Goal: Task Accomplishment & Management: Use online tool/utility

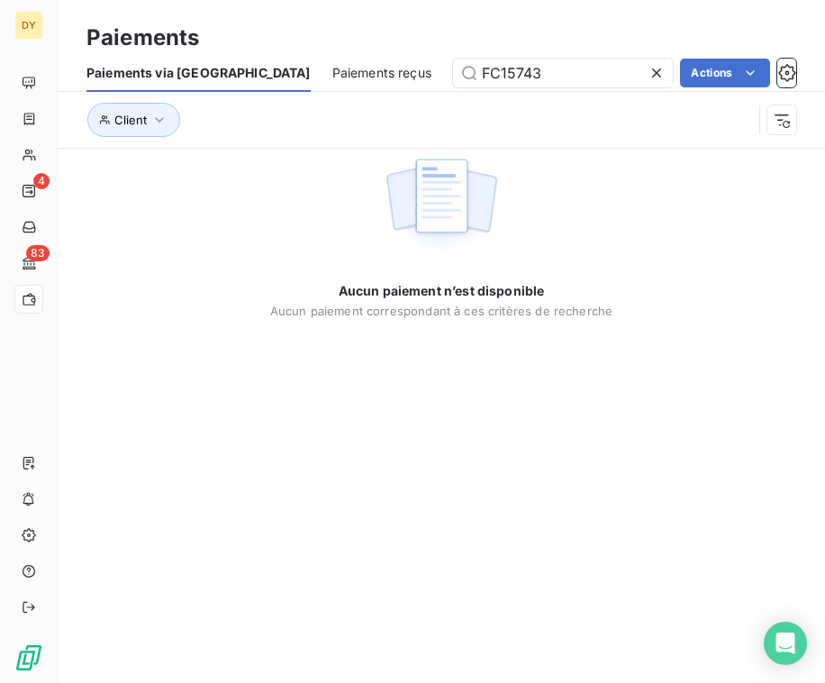
drag, startPoint x: 489, startPoint y: 69, endPoint x: 342, endPoint y: 69, distance: 146.9
click at [342, 69] on div "Paiements via le Portail Paiements reçus FC15743 Actions" at bounding box center [442, 73] width 768 height 38
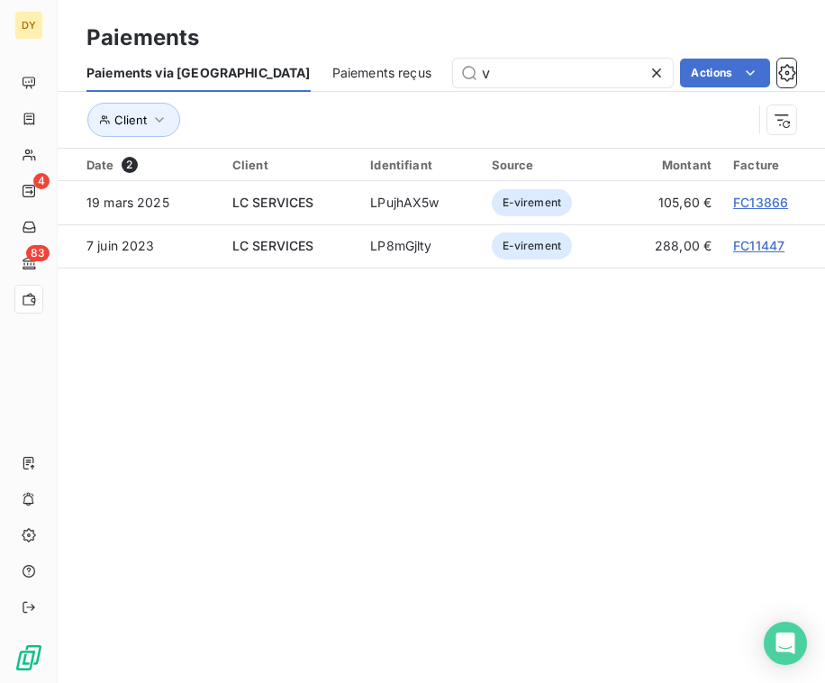
click at [333, 65] on span "Paiements reçus" at bounding box center [382, 73] width 99 height 18
type input "v"
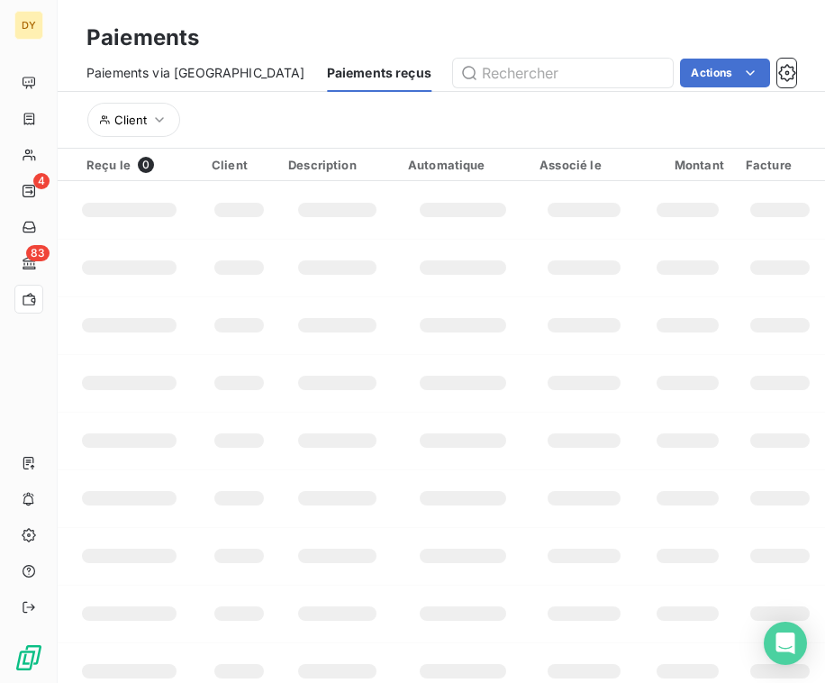
click at [534, 88] on div "Paiements via le Portail Paiements reçus Actions" at bounding box center [442, 73] width 768 height 38
click at [521, 73] on input "text" at bounding box center [563, 73] width 220 height 29
paste input "FC15811"
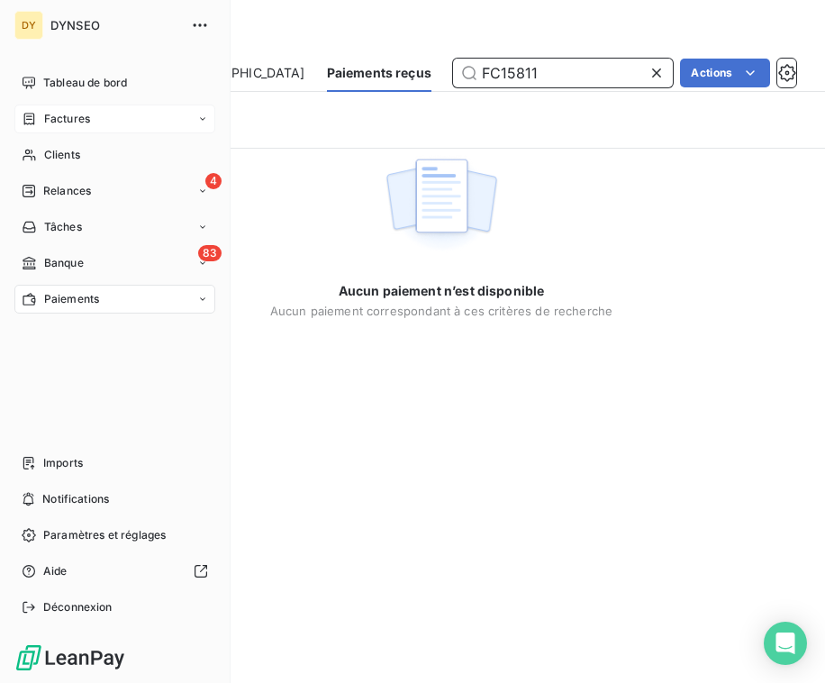
type input "FC15811"
click at [58, 124] on span "Factures" at bounding box center [67, 119] width 46 height 16
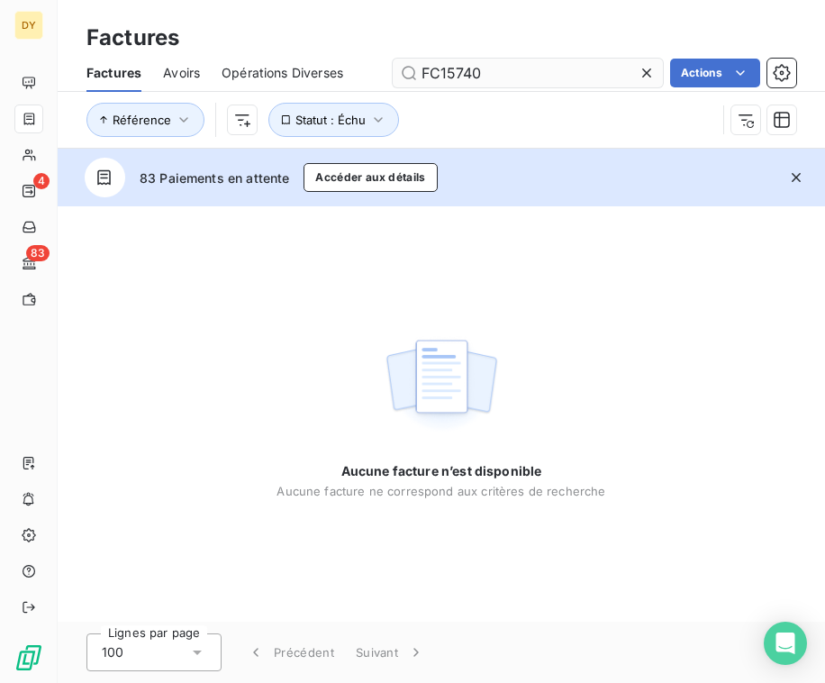
drag, startPoint x: 491, startPoint y: 76, endPoint x: 392, endPoint y: 75, distance: 99.1
click at [393, 75] on input "FC15740" at bounding box center [528, 73] width 270 height 29
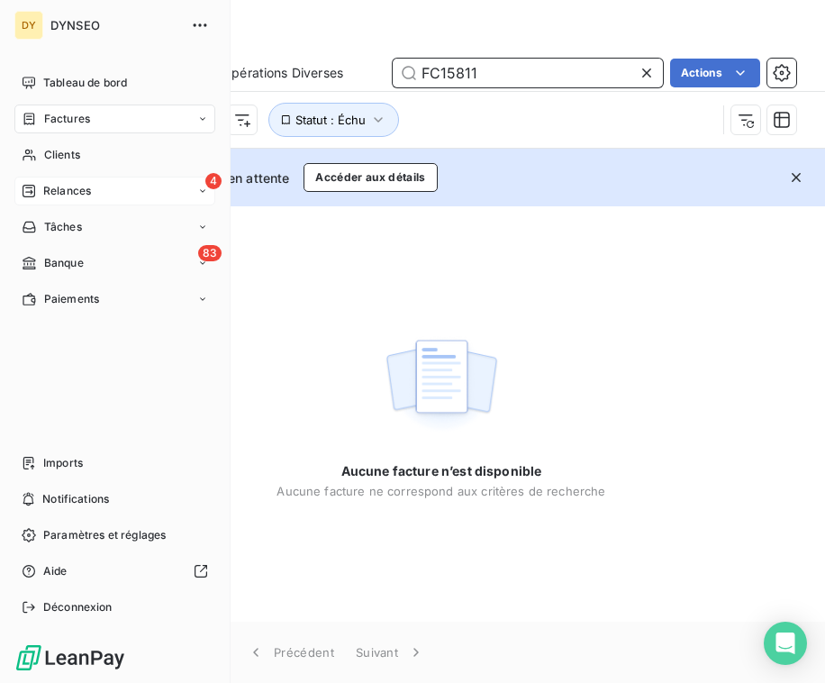
type input "FC15811"
click at [104, 187] on div "4 Relances" at bounding box center [114, 191] width 201 height 29
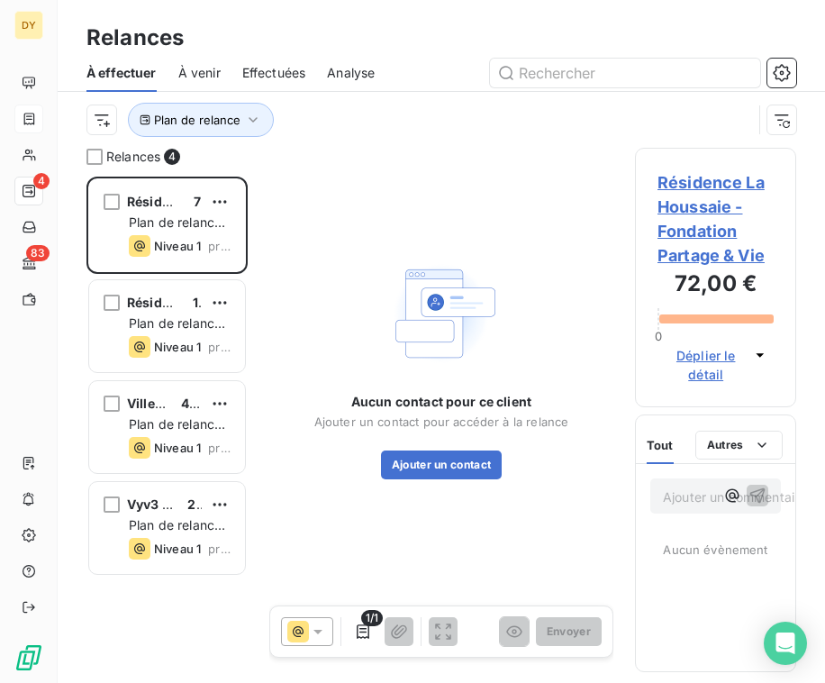
scroll to position [506, 161]
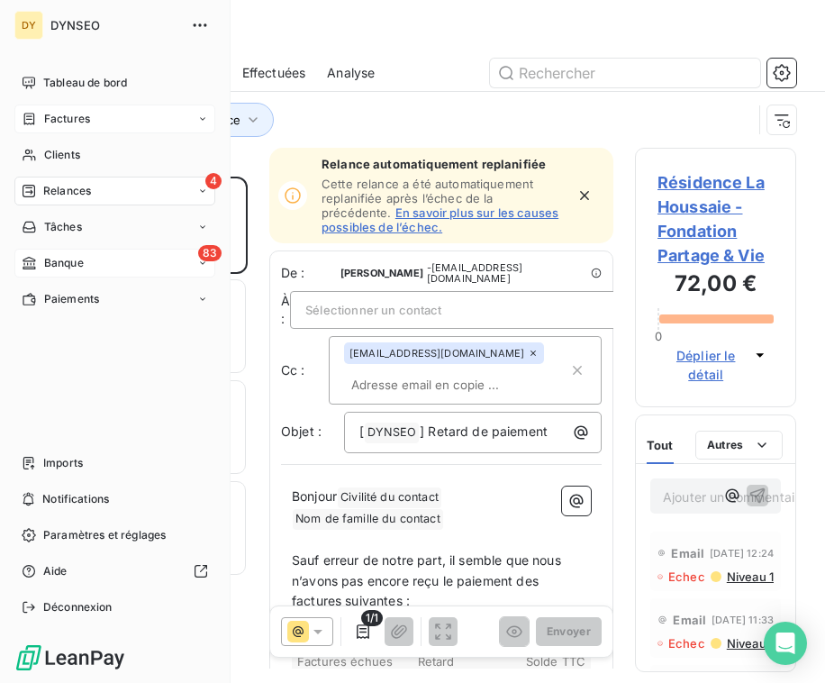
click at [41, 269] on div "Banque" at bounding box center [53, 263] width 62 height 16
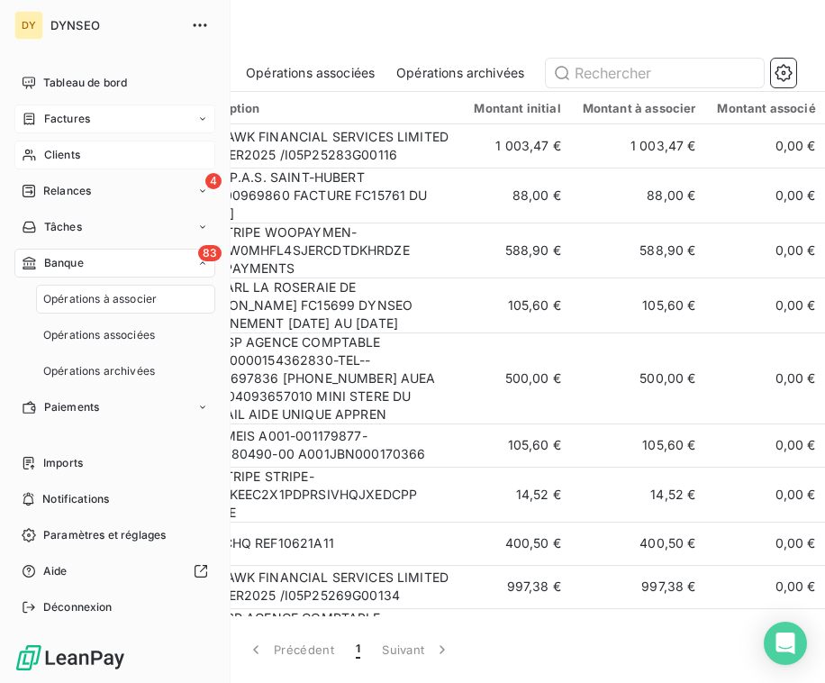
click at [80, 150] on span "Clients" at bounding box center [62, 155] width 36 height 16
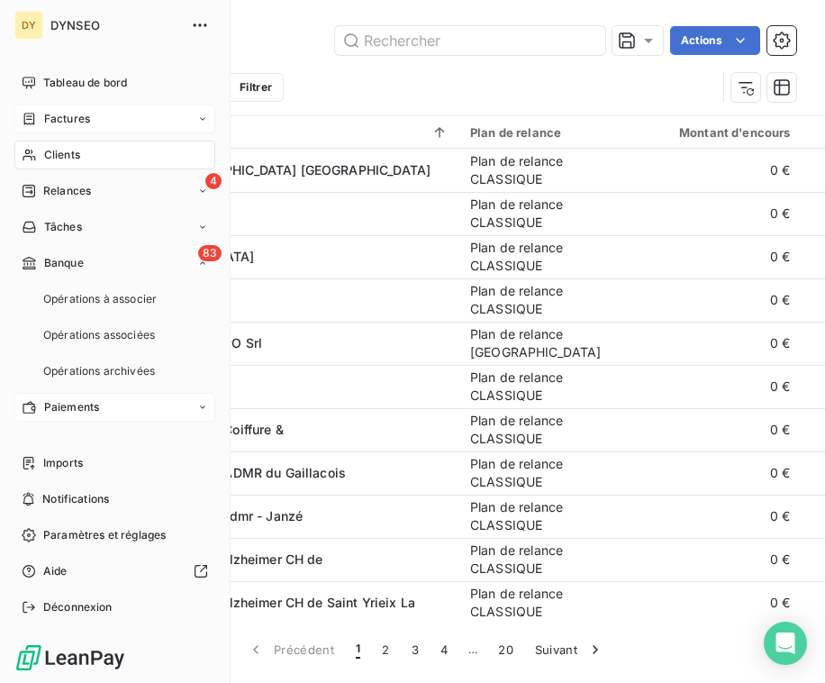
click at [97, 413] on span "Paiements" at bounding box center [71, 407] width 55 height 16
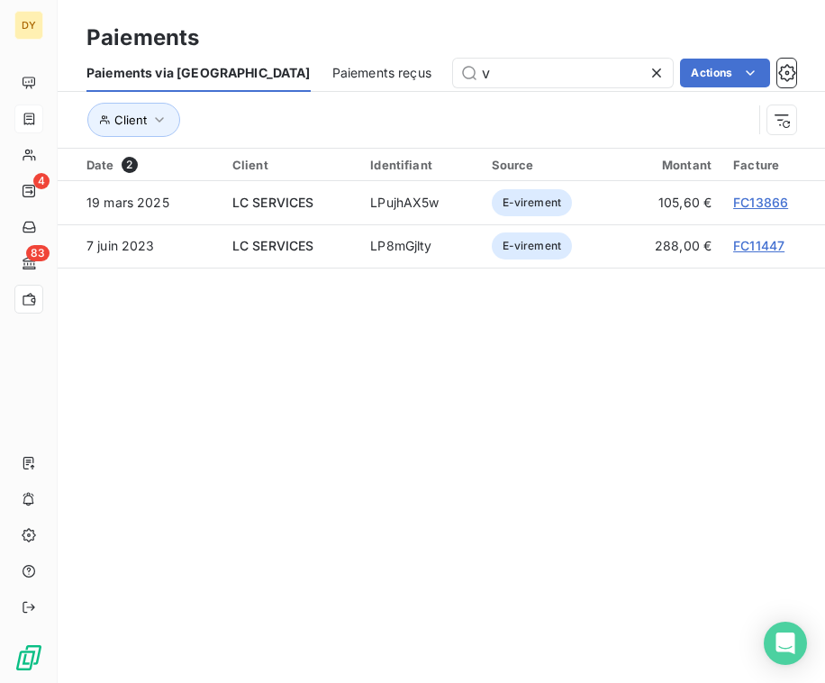
click at [333, 83] on div "Paiements reçus" at bounding box center [382, 73] width 99 height 38
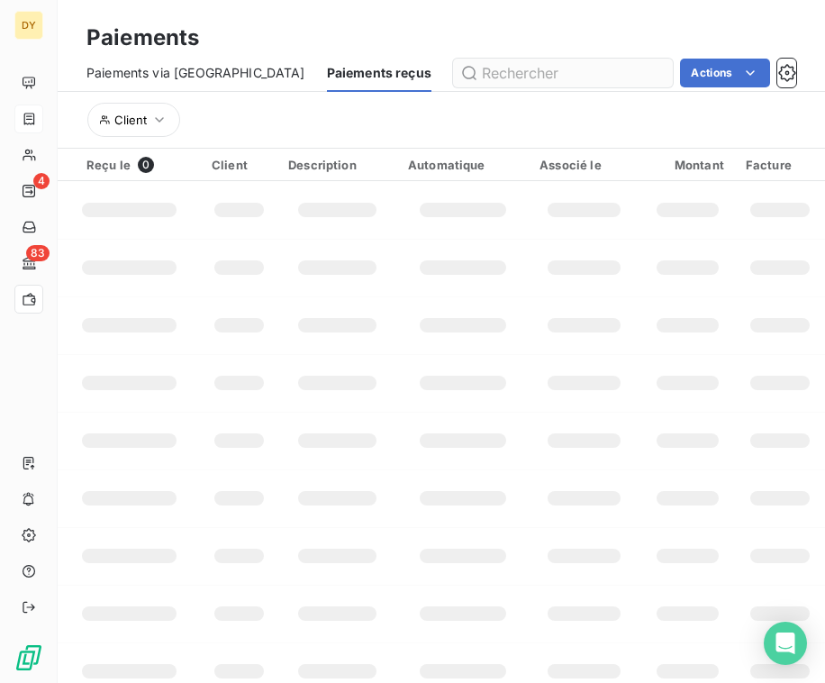
click at [490, 83] on input "text" at bounding box center [563, 73] width 220 height 29
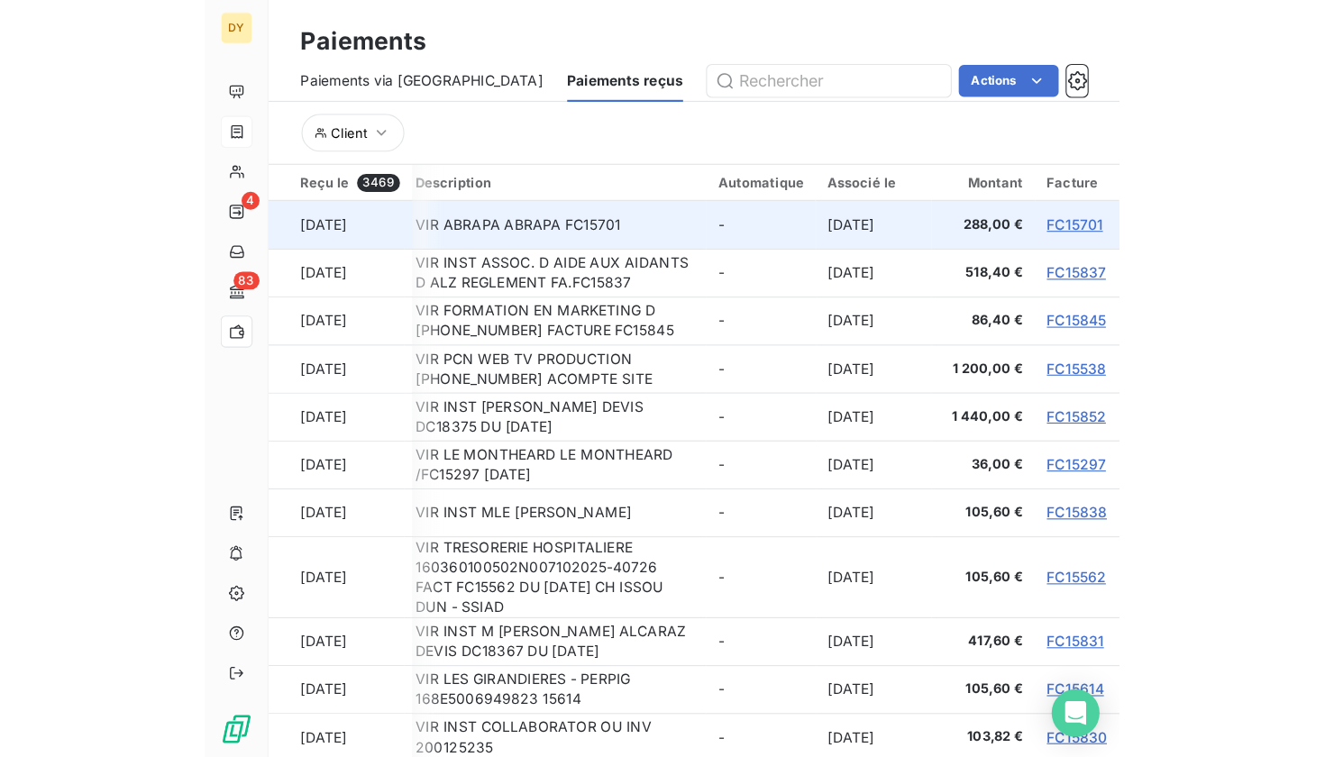
scroll to position [0, 256]
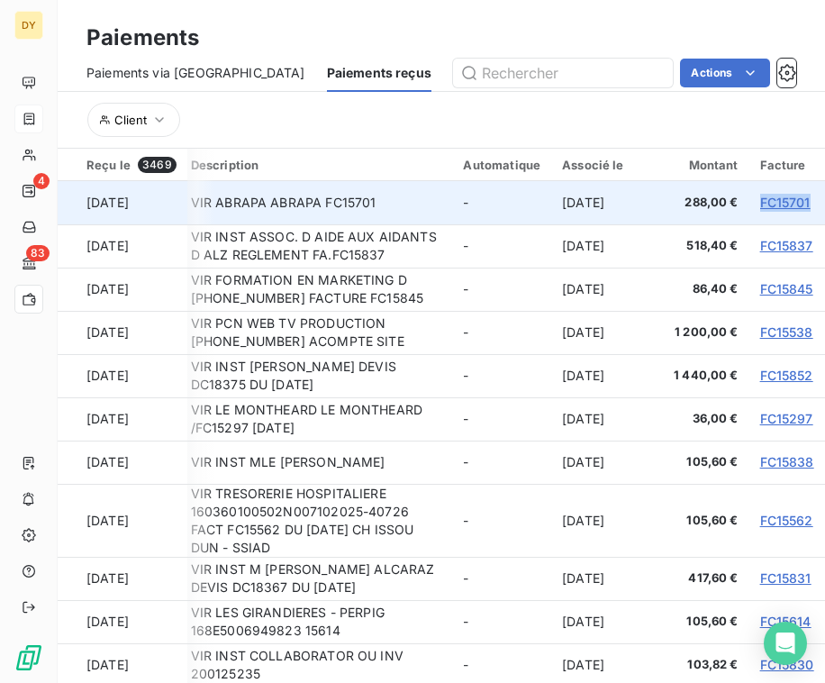
drag, startPoint x: 748, startPoint y: 202, endPoint x: 802, endPoint y: 205, distance: 54.2
click at [802, 205] on td "FC15701" at bounding box center [788, 202] width 76 height 43
copy link "FC15701"
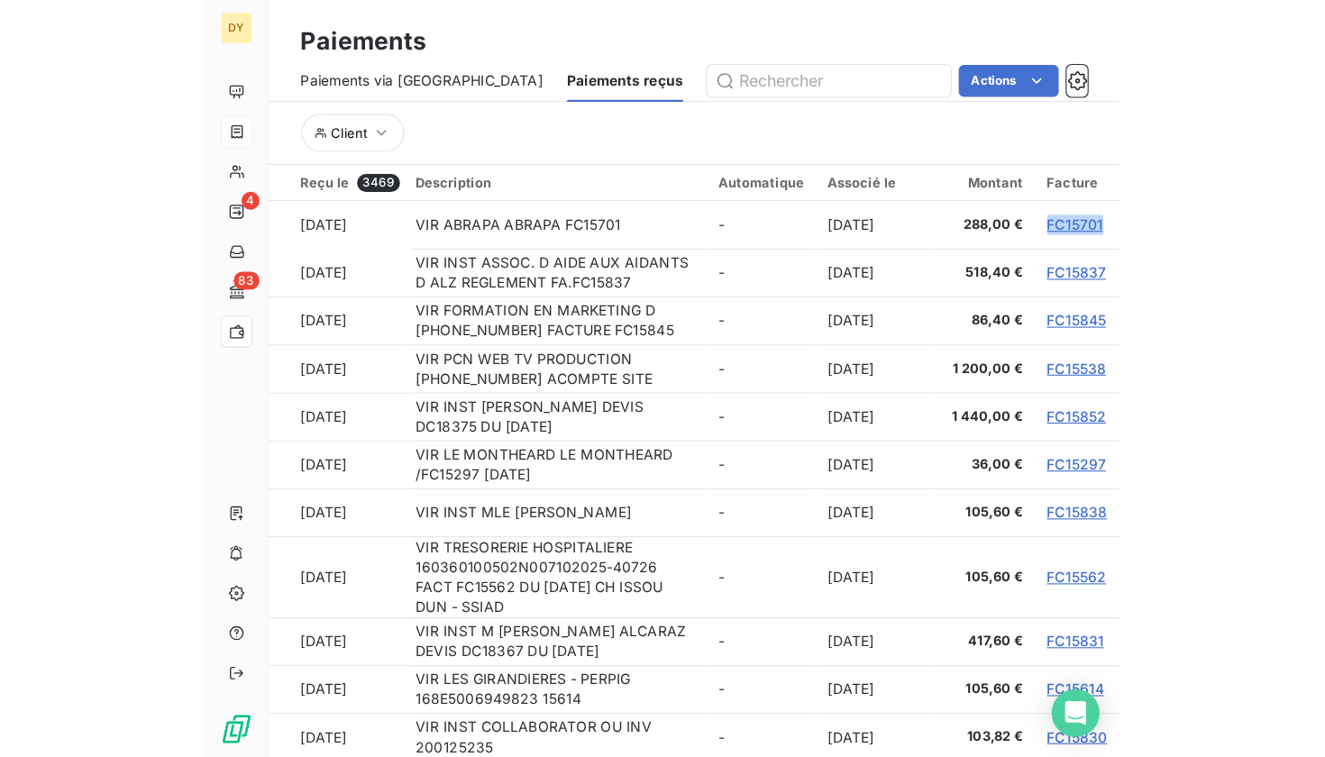
scroll to position [0, 0]
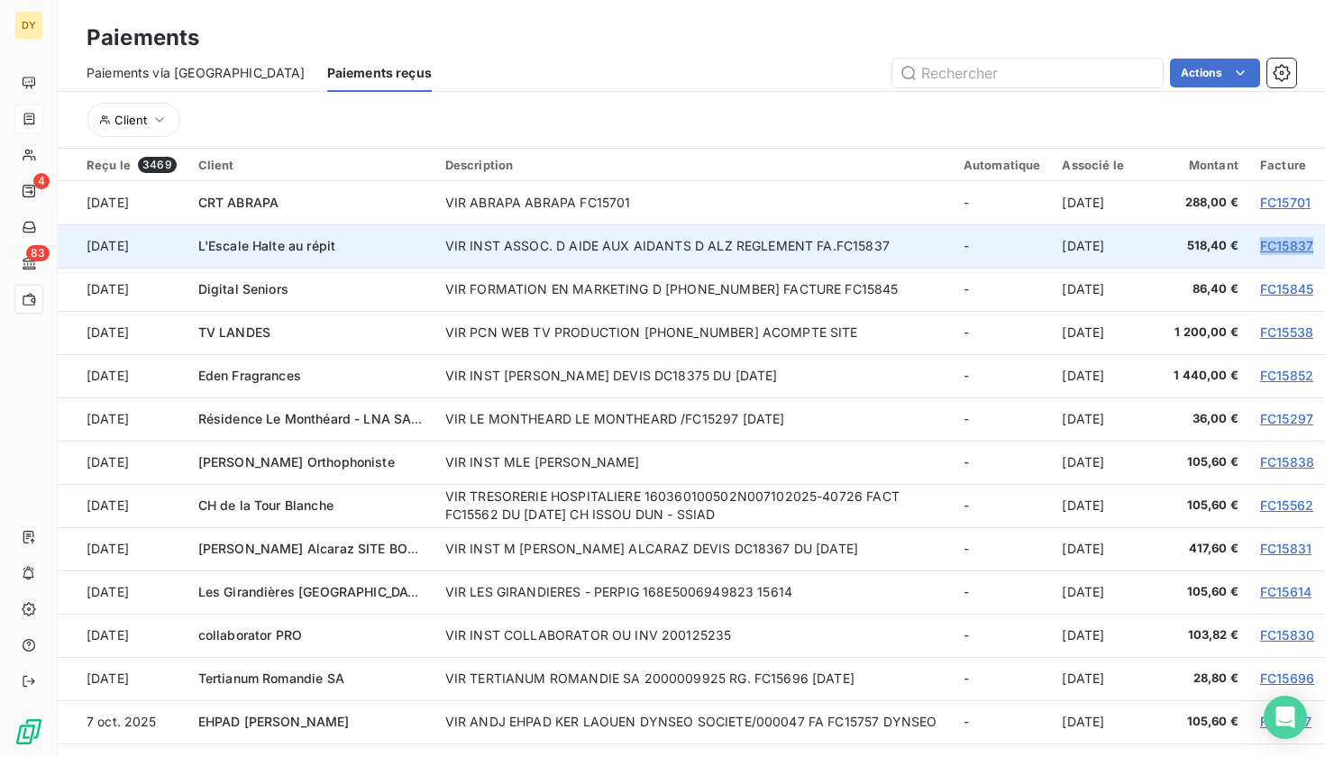
drag, startPoint x: 1247, startPoint y: 244, endPoint x: 1304, endPoint y: 248, distance: 56.9
click at [825, 248] on td "FC15837" at bounding box center [1287, 245] width 76 height 43
copy link "FC15837"
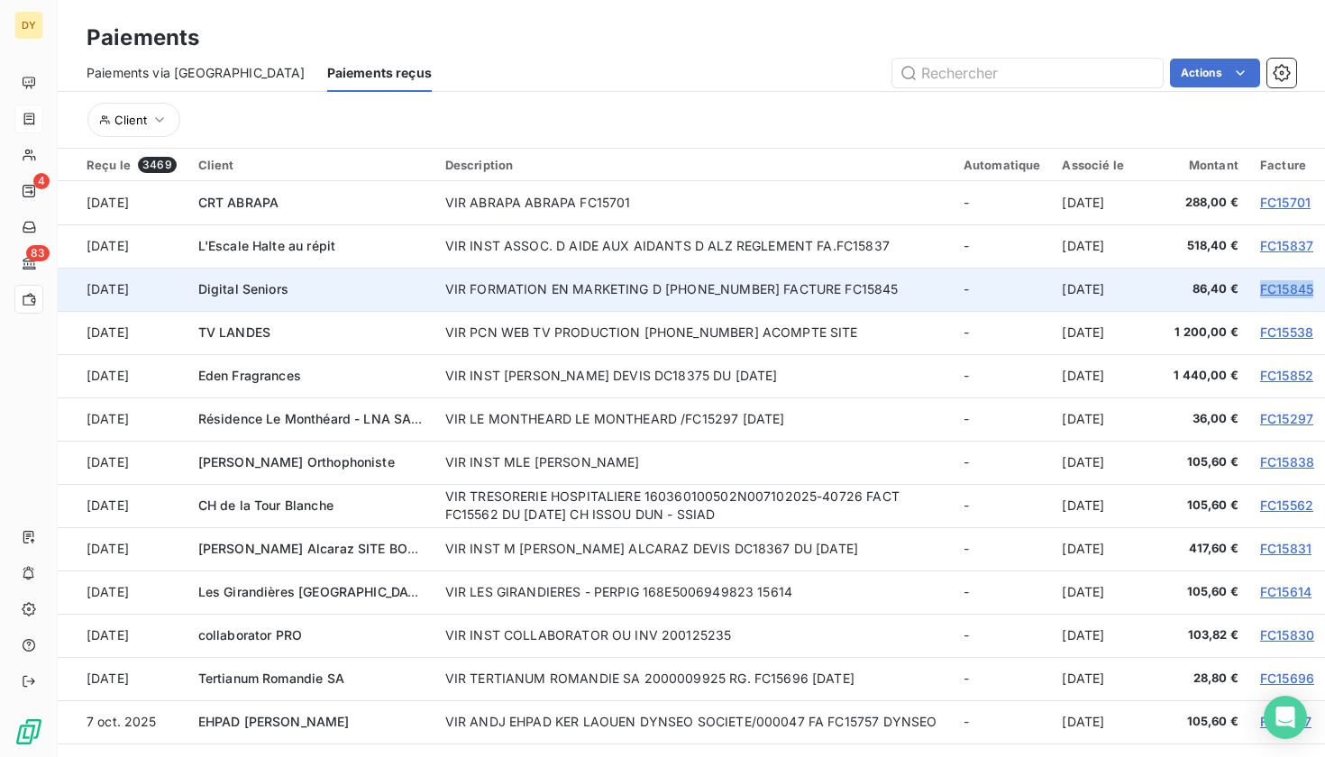
drag, startPoint x: 1244, startPoint y: 286, endPoint x: 1308, endPoint y: 290, distance: 65.0
click at [825, 290] on td "FC15845" at bounding box center [1287, 289] width 76 height 43
copy link "FC15845"
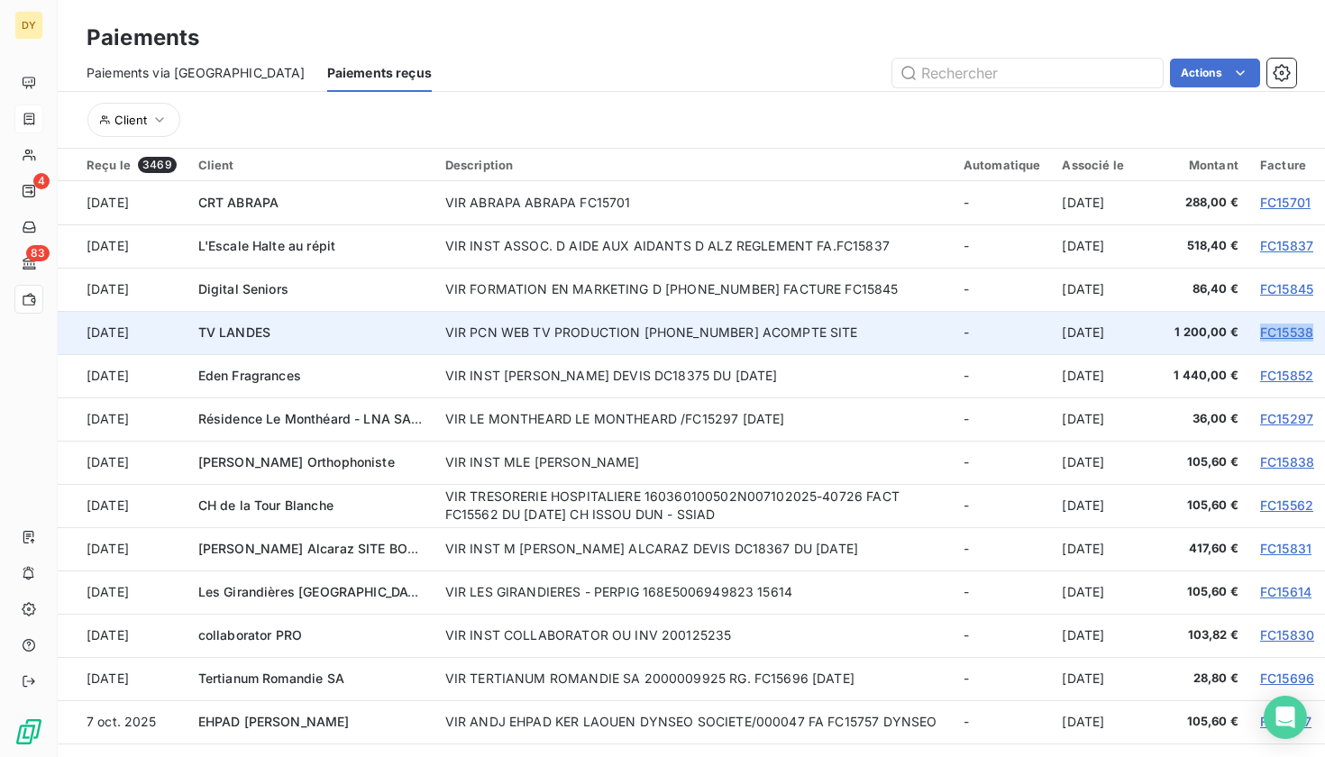
drag, startPoint x: 1244, startPoint y: 332, endPoint x: 1307, endPoint y: 329, distance: 62.2
click at [825, 329] on td "FC15538" at bounding box center [1287, 332] width 76 height 43
copy link "FC15538"
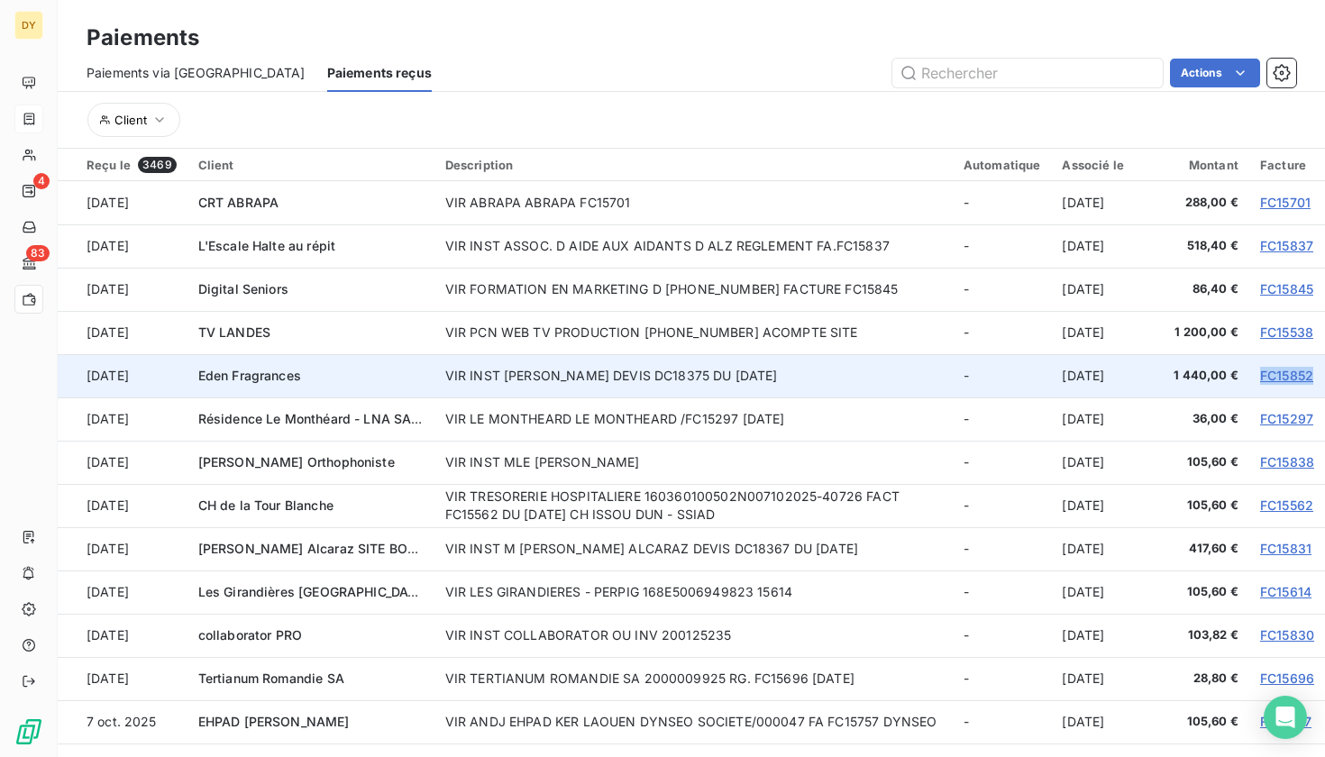
drag, startPoint x: 1245, startPoint y: 376, endPoint x: 1309, endPoint y: 376, distance: 64.0
click at [825, 376] on td "FC15852" at bounding box center [1287, 375] width 76 height 43
copy link "FC15852"
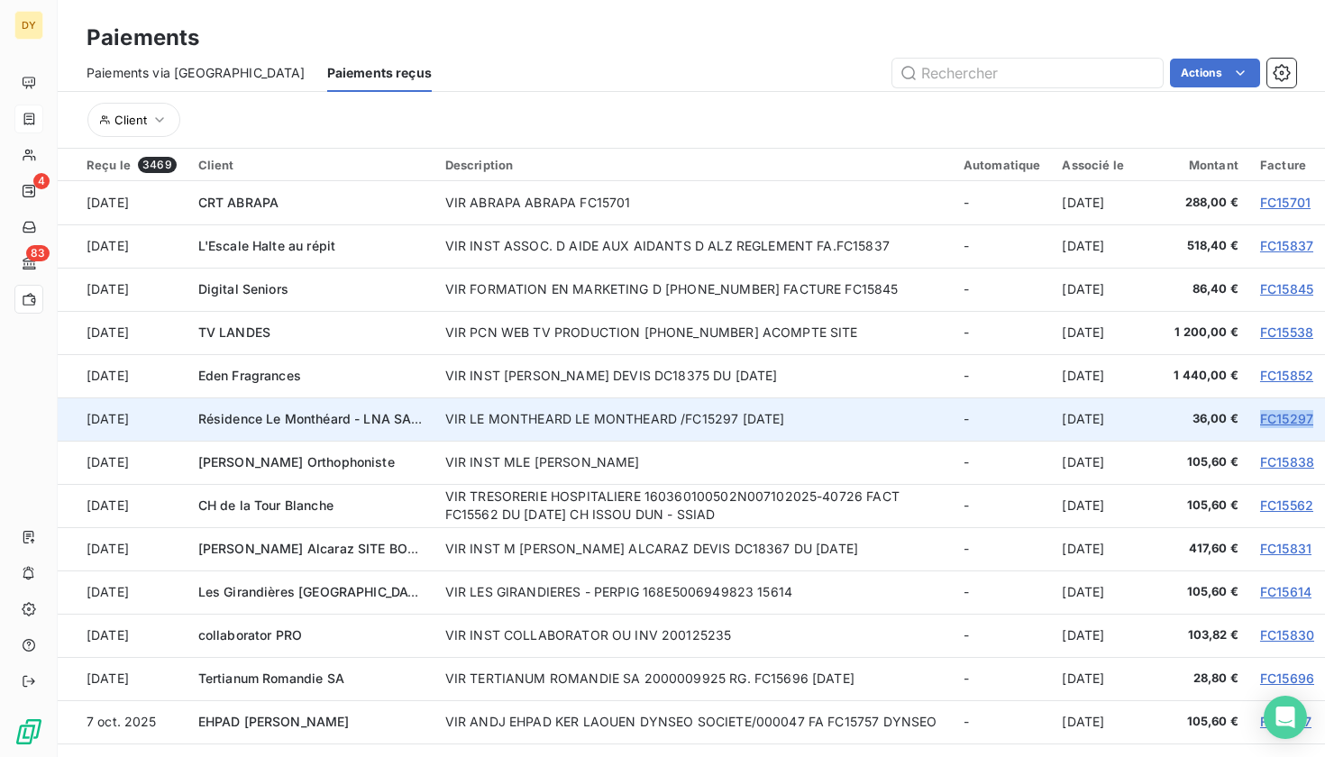
drag, startPoint x: 1244, startPoint y: 415, endPoint x: 1305, endPoint y: 415, distance: 60.4
click at [825, 416] on td "FC15297" at bounding box center [1287, 418] width 76 height 43
copy link "FC15297"
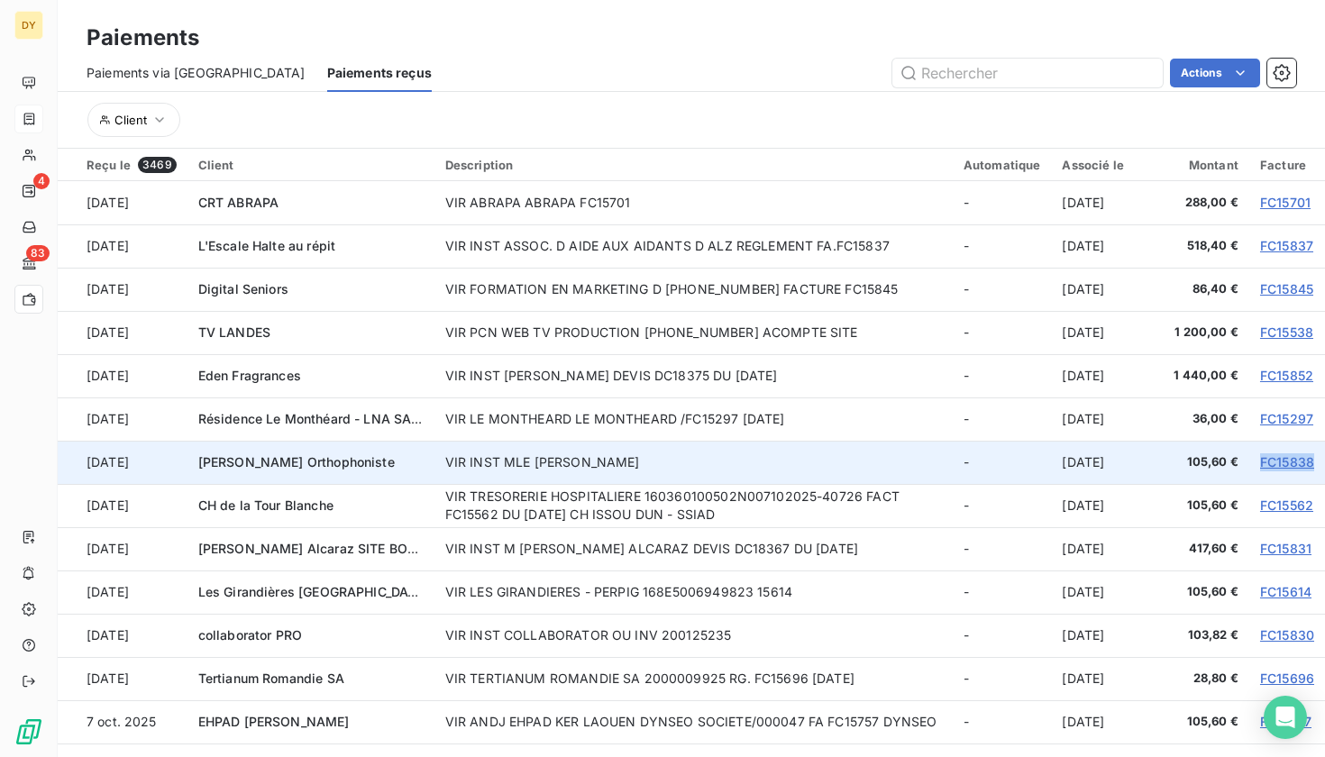
drag, startPoint x: 1248, startPoint y: 462, endPoint x: 1305, endPoint y: 464, distance: 56.8
click at [825, 464] on td "FC15838" at bounding box center [1287, 462] width 76 height 43
copy link "FC15838"
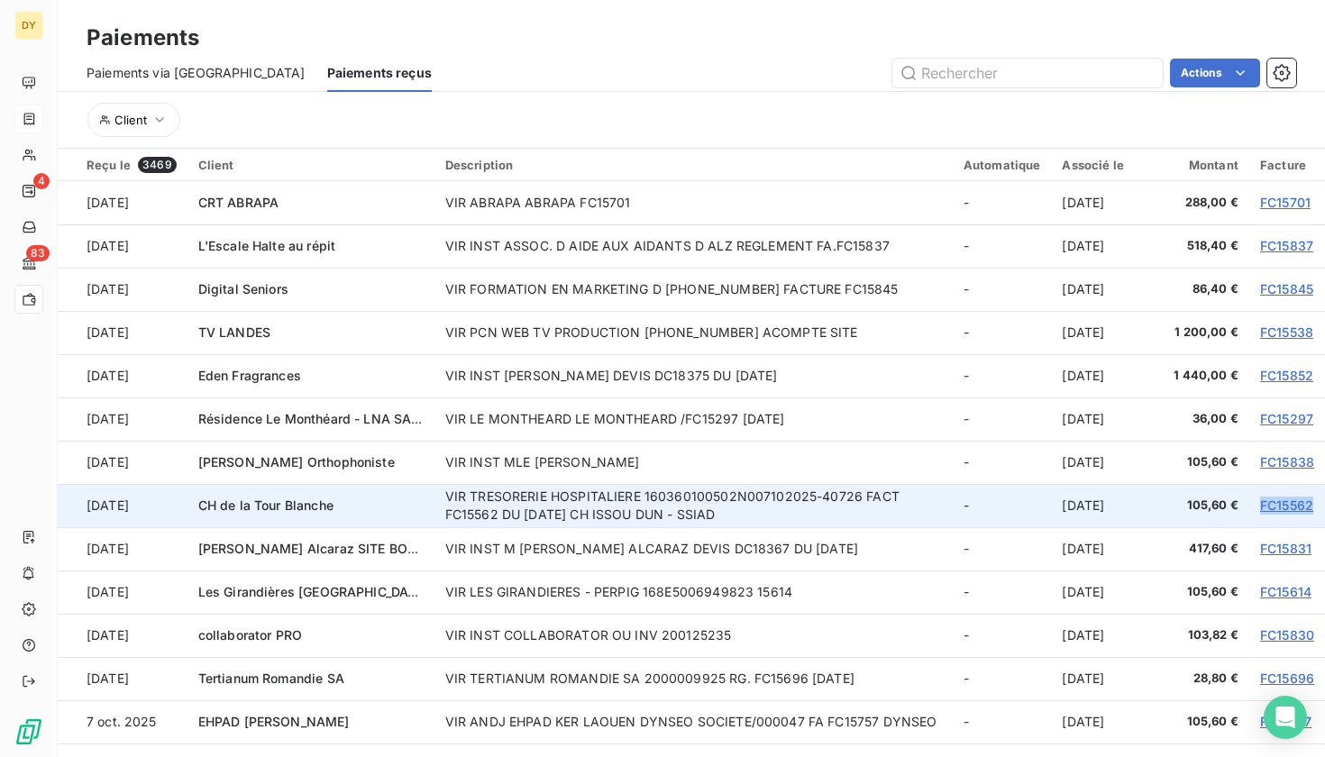
drag, startPoint x: 1249, startPoint y: 506, endPoint x: 1305, endPoint y: 507, distance: 55.9
click at [825, 507] on td "FC15562" at bounding box center [1287, 505] width 76 height 43
copy link "FC15562"
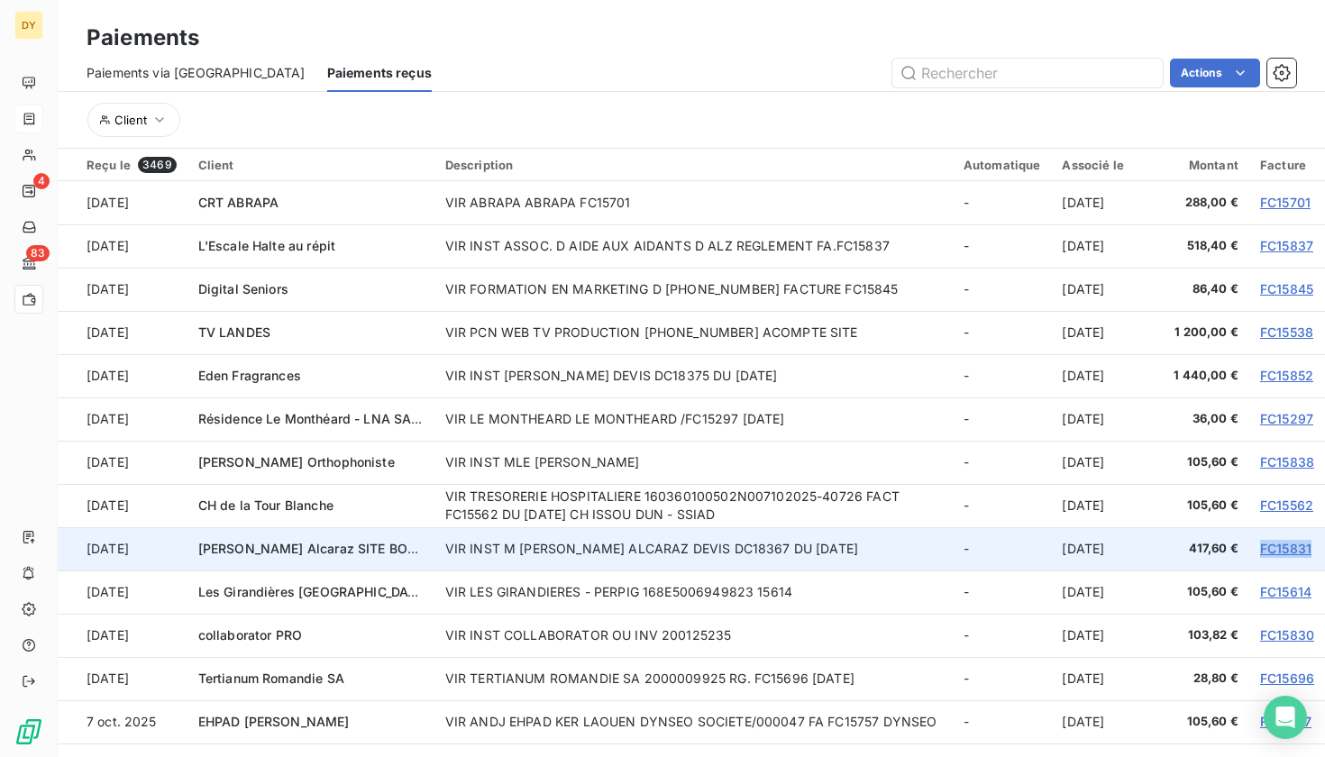
drag, startPoint x: 1249, startPoint y: 548, endPoint x: 1308, endPoint y: 549, distance: 58.6
click at [825, 549] on td "FC15831" at bounding box center [1287, 548] width 76 height 43
copy link "FC15831"
